Goal: Task Accomplishment & Management: Manage account settings

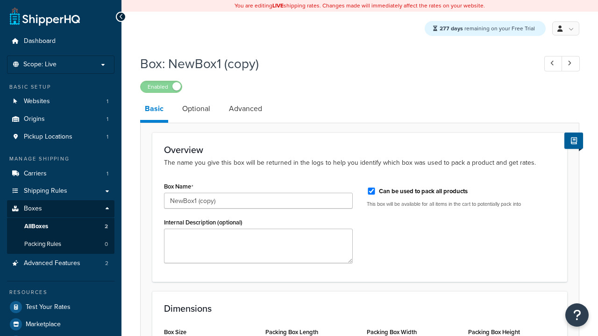
select select "usps_small"
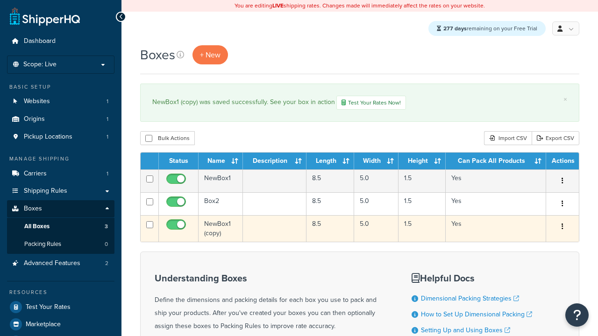
click at [562, 228] on icon "button" at bounding box center [563, 226] width 2 height 7
click at [531, 284] on link "Delete" at bounding box center [532, 282] width 74 height 19
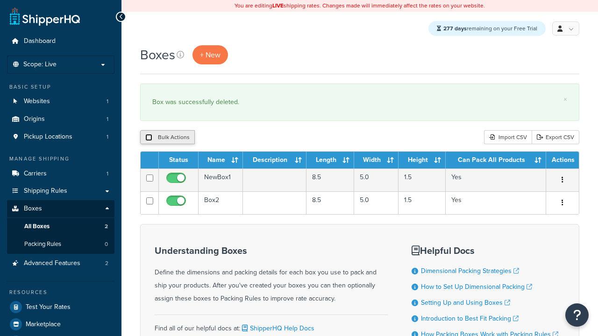
click at [149, 138] on input "checkbox" at bounding box center [148, 137] width 7 height 7
checkbox input "true"
click at [0, 0] on button "Delete" at bounding box center [0, 0] width 0 height 0
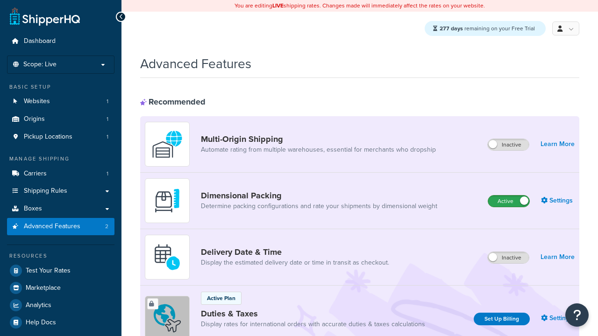
click at [509, 202] on label "Active" at bounding box center [508, 201] width 41 height 11
